Goal: Information Seeking & Learning: Find specific fact

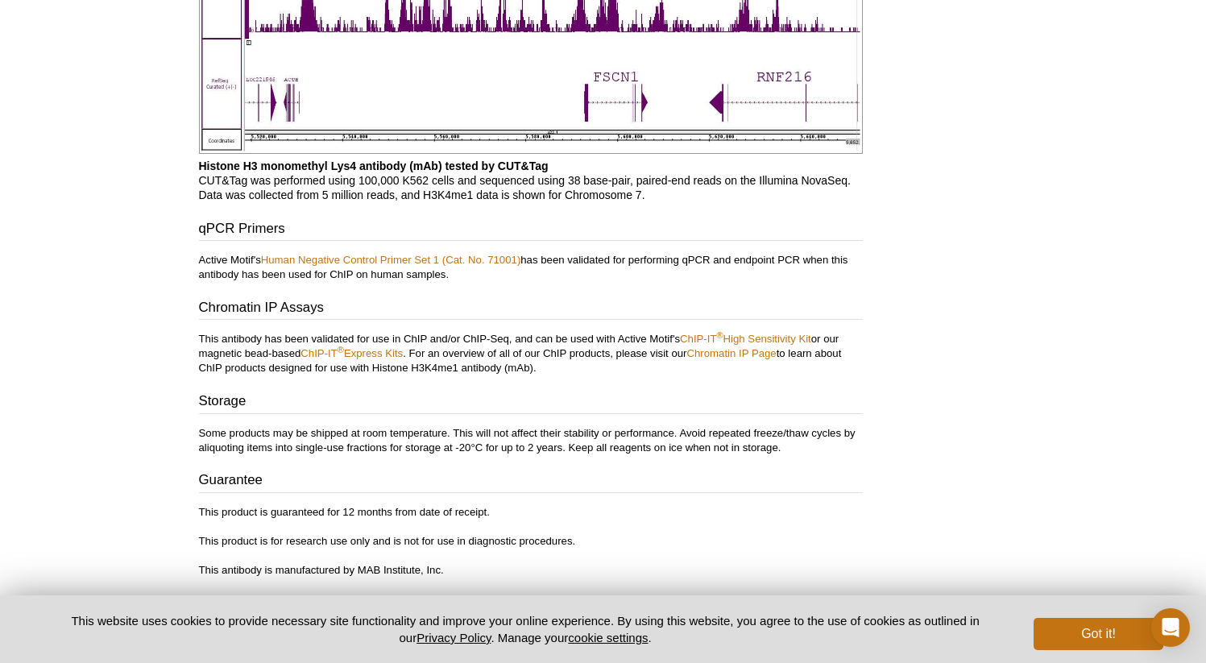
scroll to position [3065, 0]
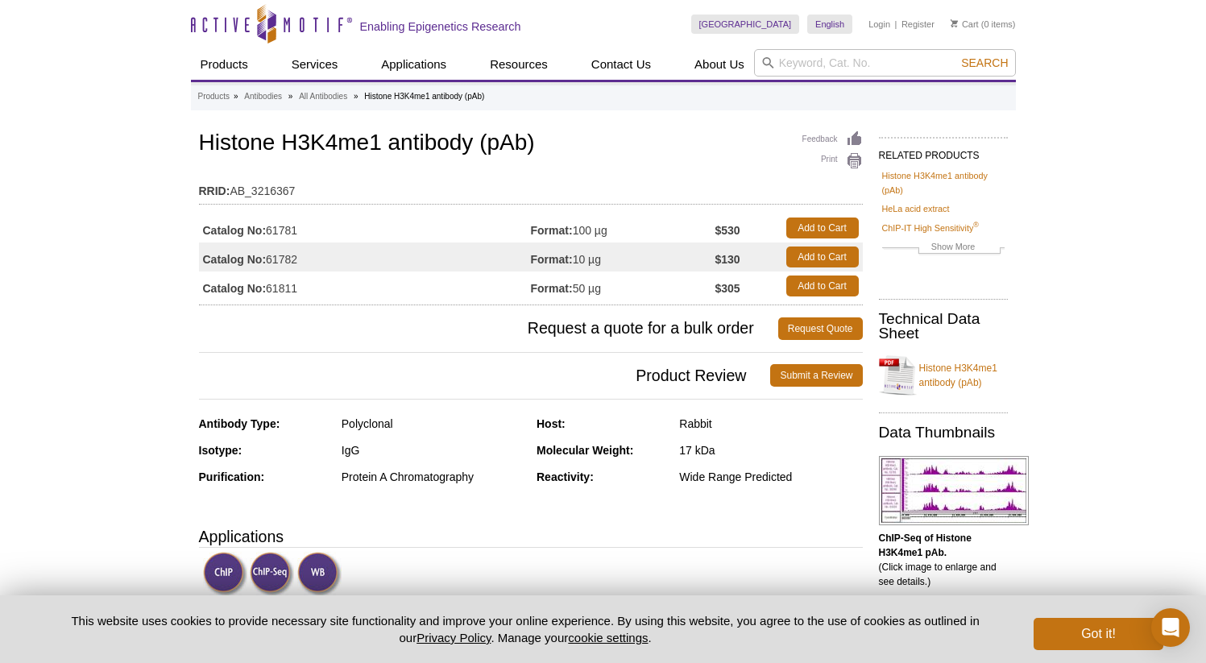
drag, startPoint x: 307, startPoint y: 260, endPoint x: 263, endPoint y: 261, distance: 44.3
click at [263, 261] on td "Catalog No: 61782" at bounding box center [365, 256] width 332 height 29
drag, startPoint x: 315, startPoint y: 271, endPoint x: 305, endPoint y: 292, distance: 23.8
click at [314, 271] on td "Catalog No: 61811" at bounding box center [365, 285] width 332 height 29
drag, startPoint x: 305, startPoint y: 289, endPoint x: 268, endPoint y: 288, distance: 37.1
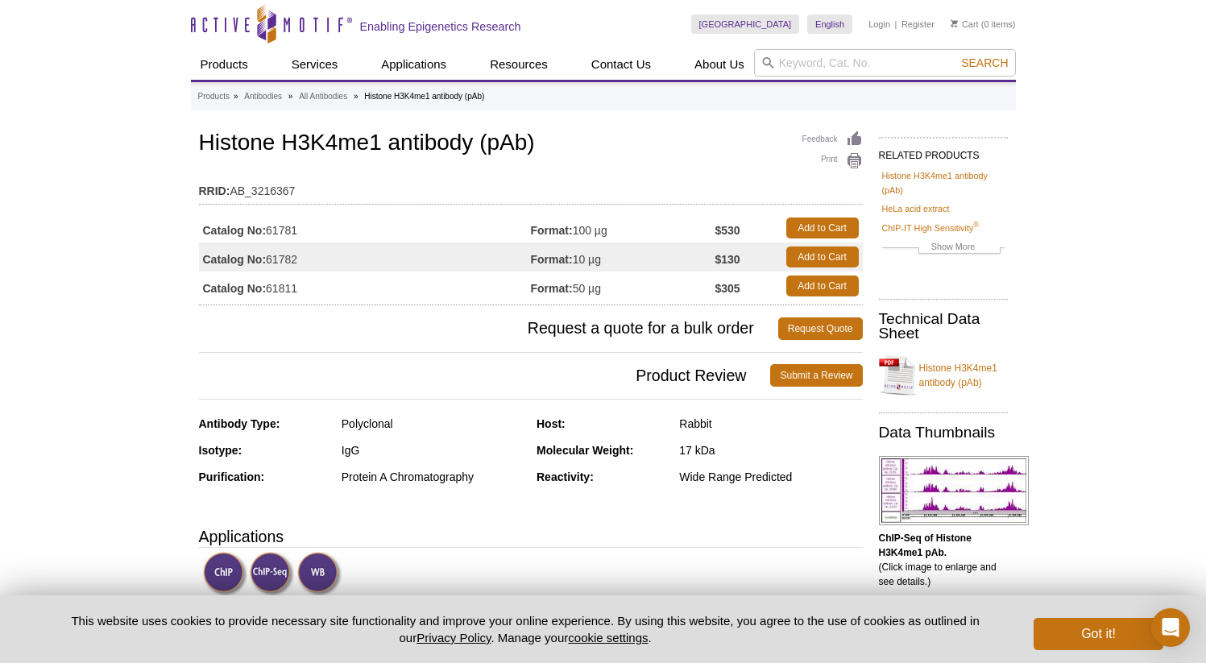
click at [268, 288] on td "Catalog No: 61811" at bounding box center [365, 285] width 332 height 29
copy td "61811"
drag, startPoint x: 743, startPoint y: 290, endPoint x: 265, endPoint y: 286, distance: 477.6
click at [265, 286] on tr "Catalog No: 61811 Format: 50 µg $305 Add to Cart" at bounding box center [531, 285] width 664 height 29
copy tr "61811 Format: 50 µg $305"
